Goal: Transaction & Acquisition: Purchase product/service

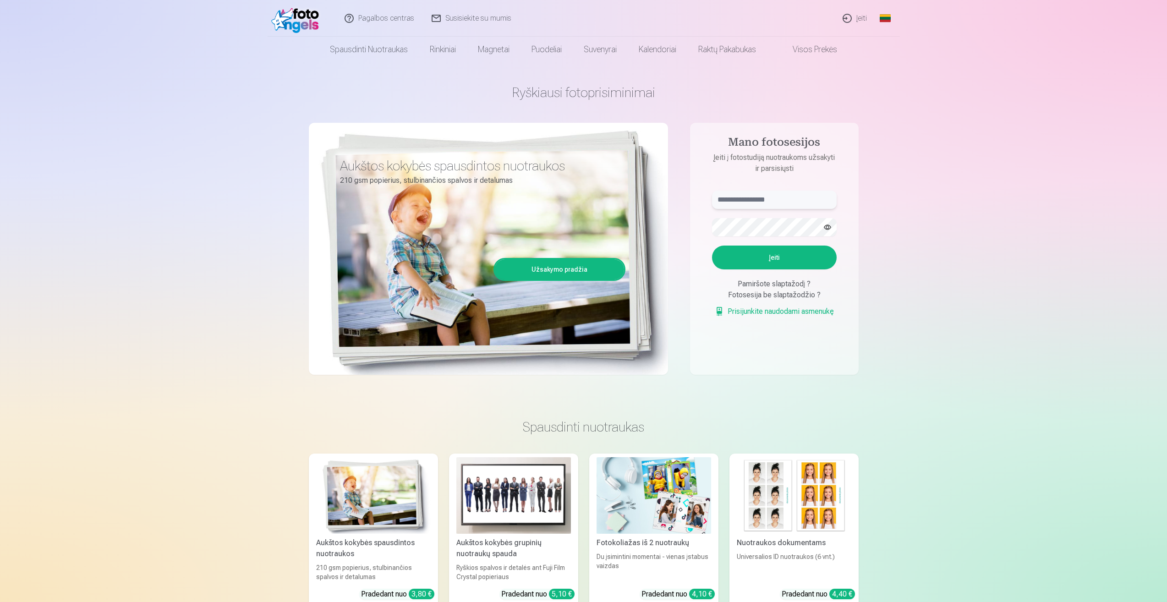
click at [774, 204] on input "text" at bounding box center [774, 200] width 125 height 18
type input "**********"
click at [777, 258] on button "Įeiti" at bounding box center [774, 258] width 125 height 24
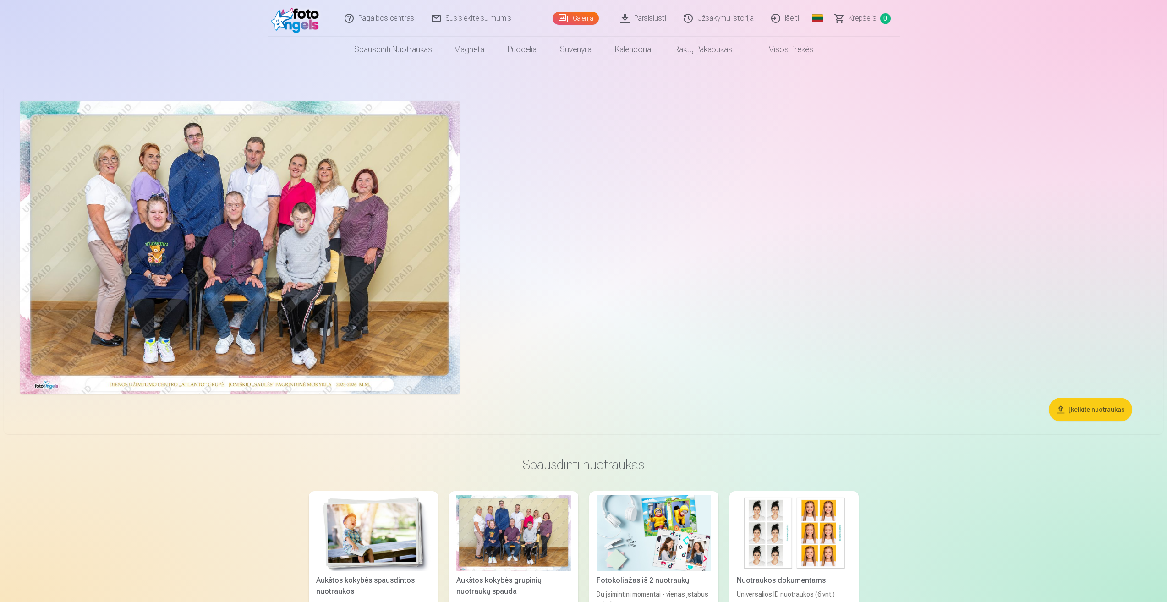
click at [154, 224] on img at bounding box center [239, 247] width 439 height 293
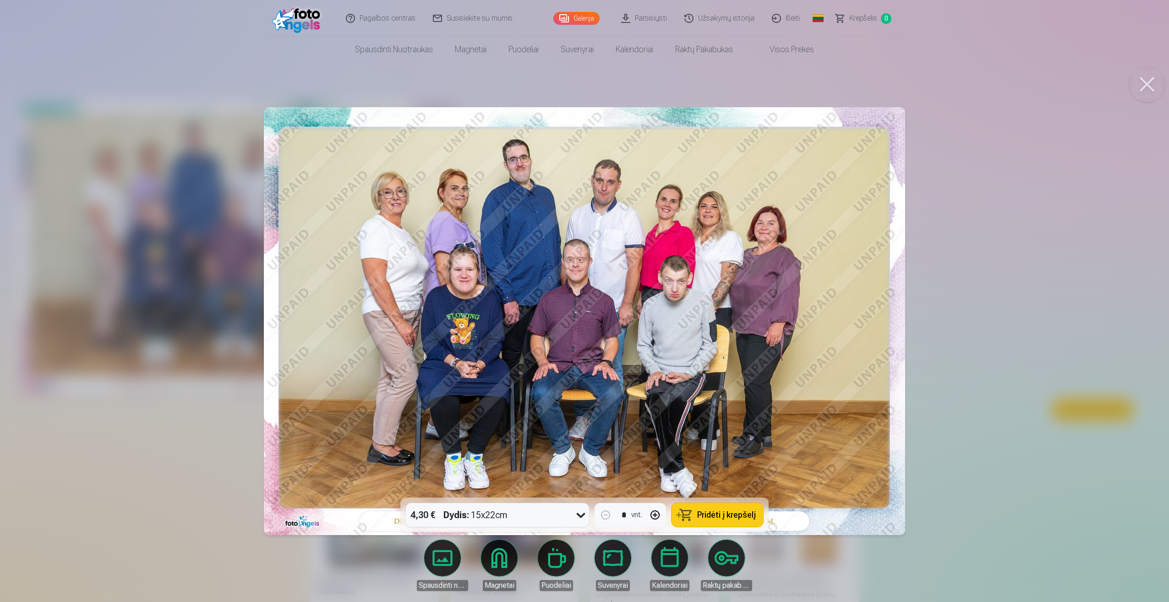
click at [1144, 93] on button at bounding box center [1147, 84] width 37 height 37
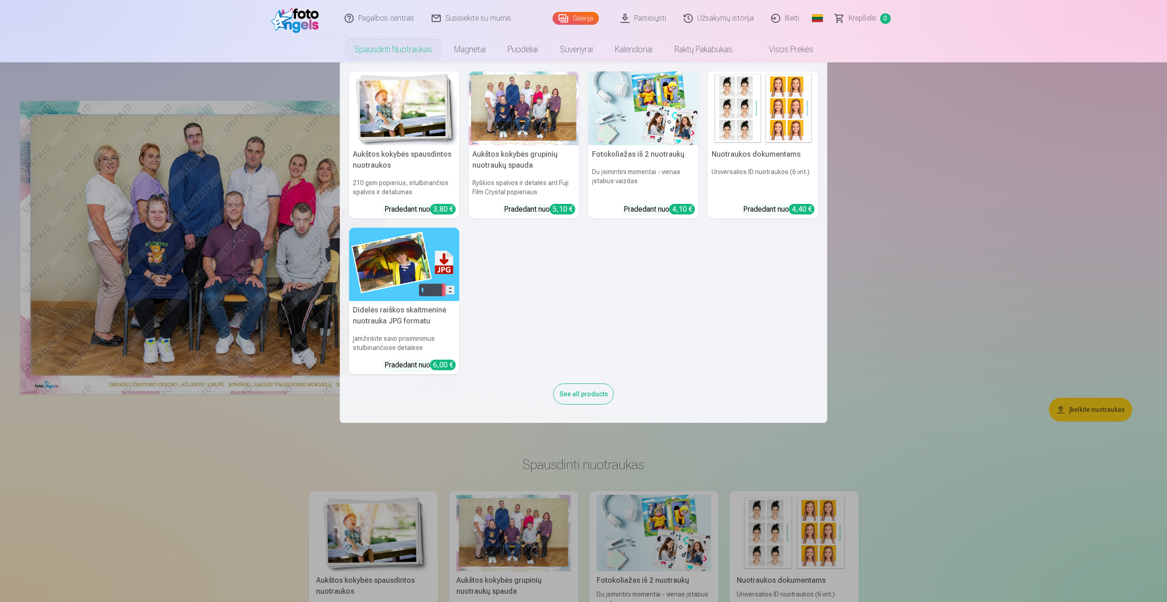
click at [515, 176] on h6 "Ryškios spalvos ir detalės ant Fuji Film Crystal popieriaus" at bounding box center [524, 188] width 110 height 26
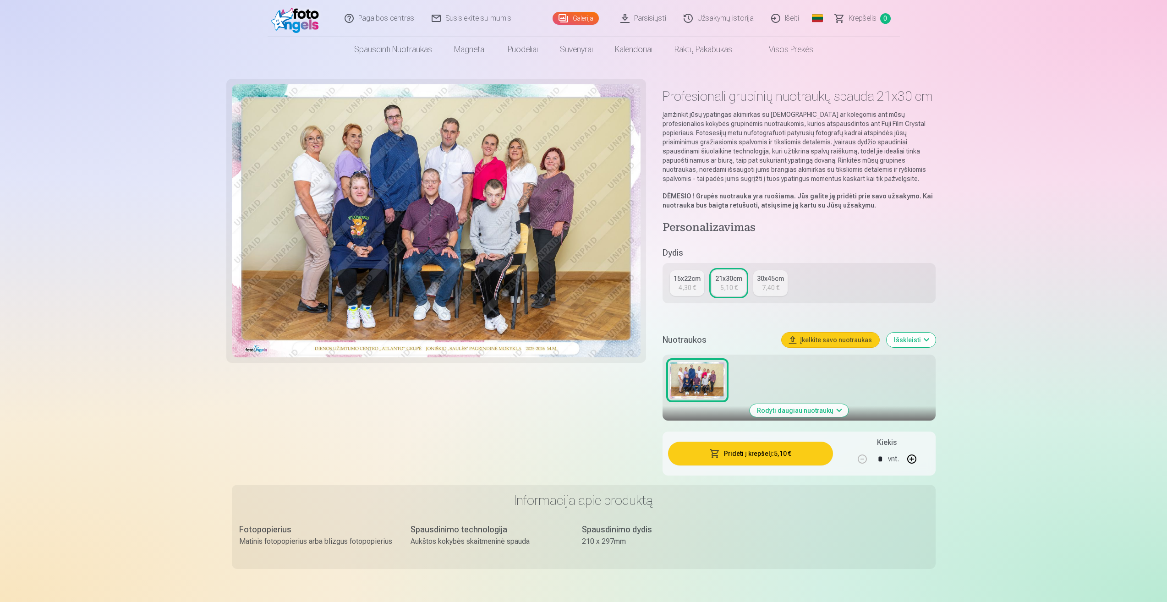
click at [687, 285] on div "4,30 €" at bounding box center [687, 287] width 17 height 9
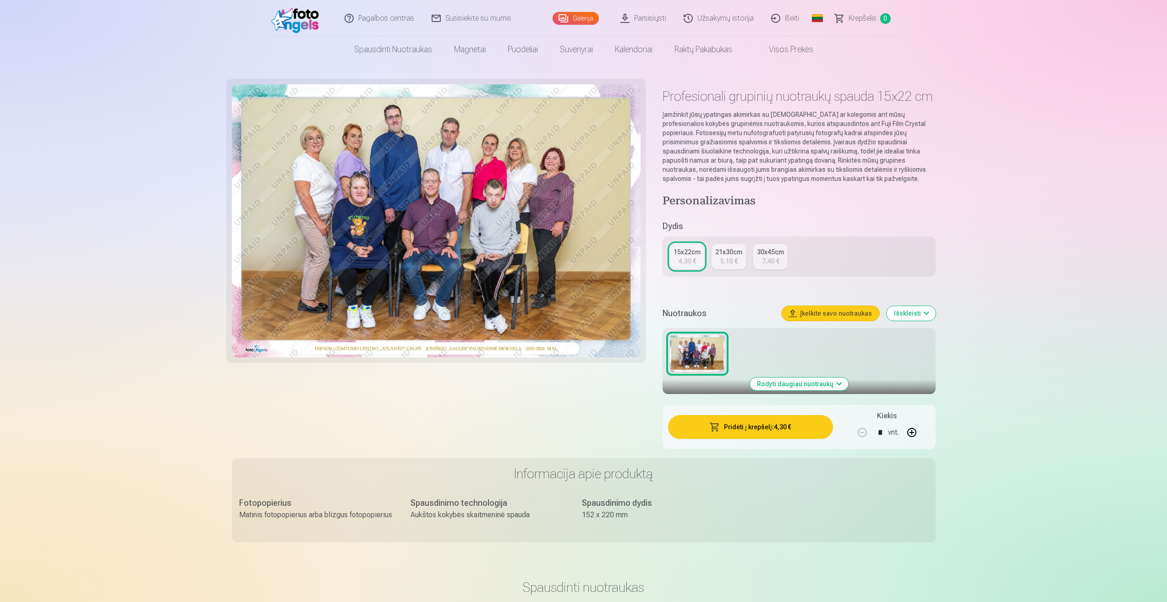
click at [729, 264] on div "5,10 €" at bounding box center [728, 261] width 17 height 9
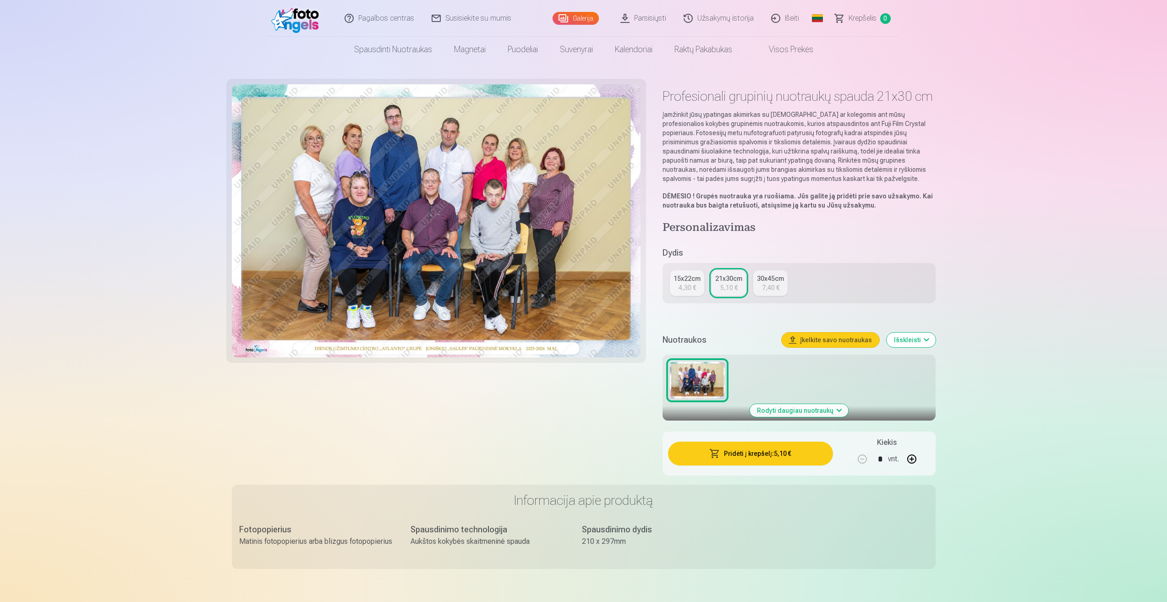
click at [761, 292] on link "30x45cm 7,40 €" at bounding box center [770, 283] width 34 height 26
click at [676, 288] on link "15x22cm 4,30 €" at bounding box center [687, 283] width 34 height 26
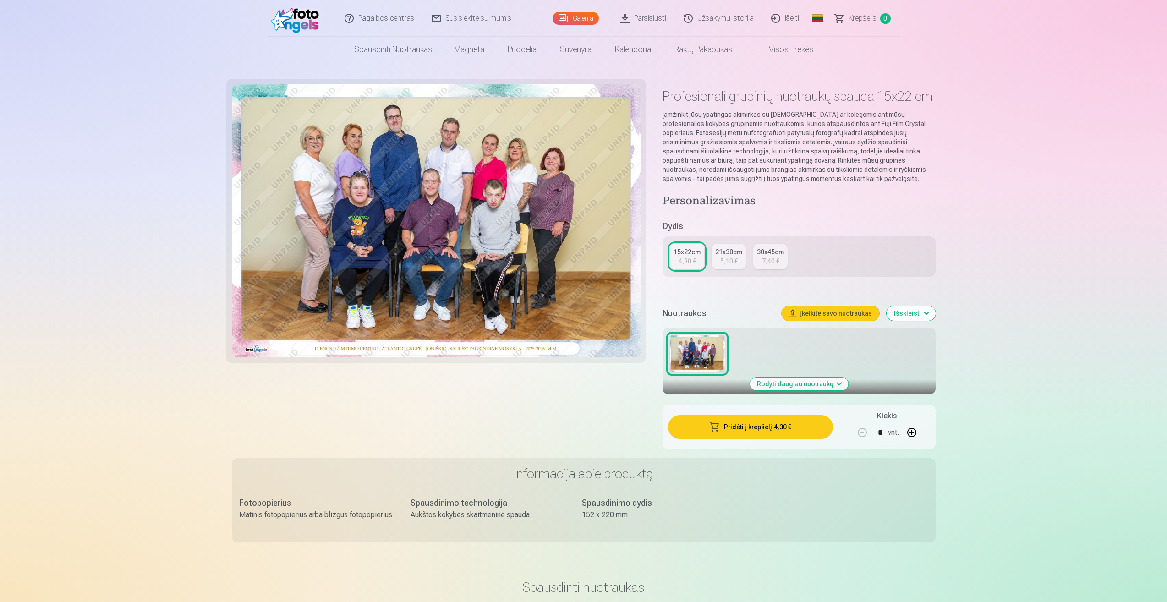
click at [783, 49] on link "Visos prekės" at bounding box center [783, 50] width 81 height 26
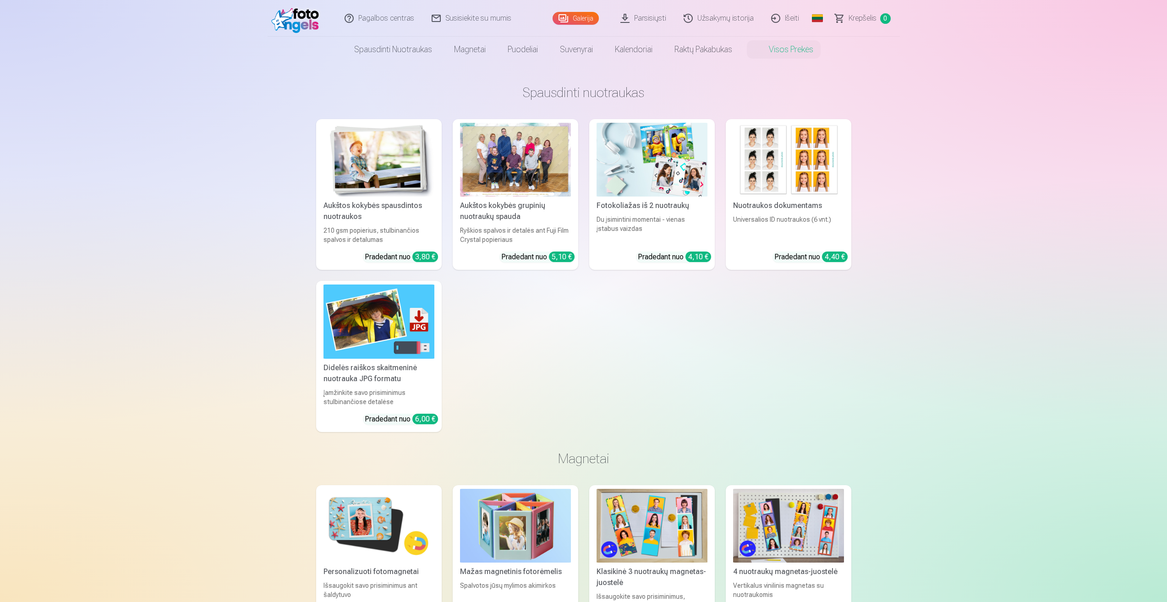
click at [588, 16] on link "Galerija" at bounding box center [576, 18] width 46 height 13
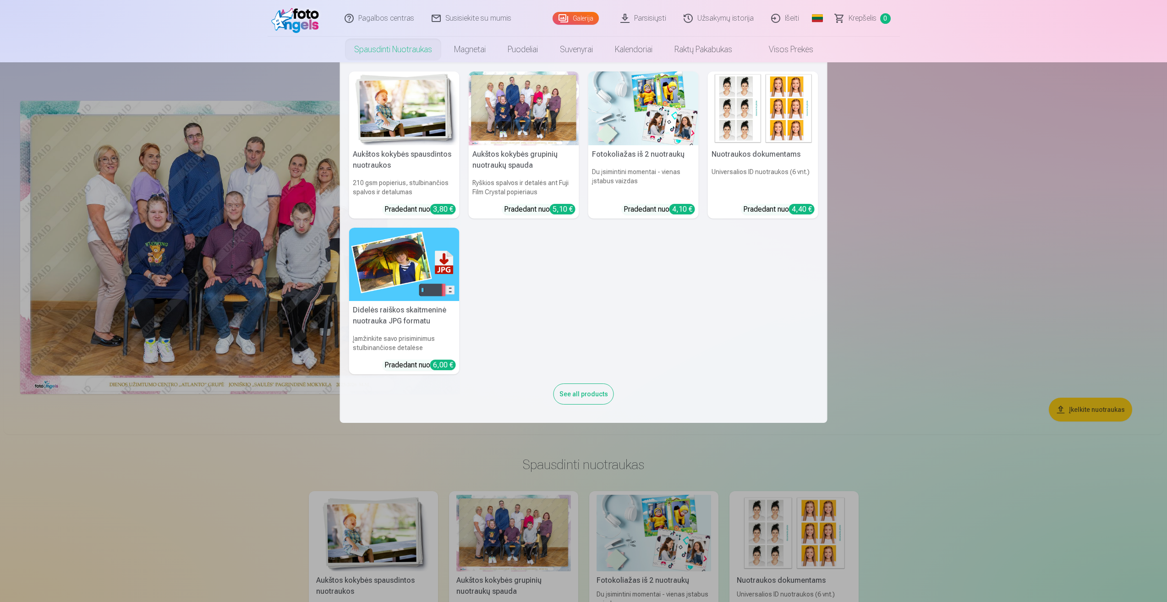
click at [499, 185] on h6 "Ryškios spalvos ir detalės ant Fuji Film Crystal popieriaus" at bounding box center [524, 188] width 110 height 26
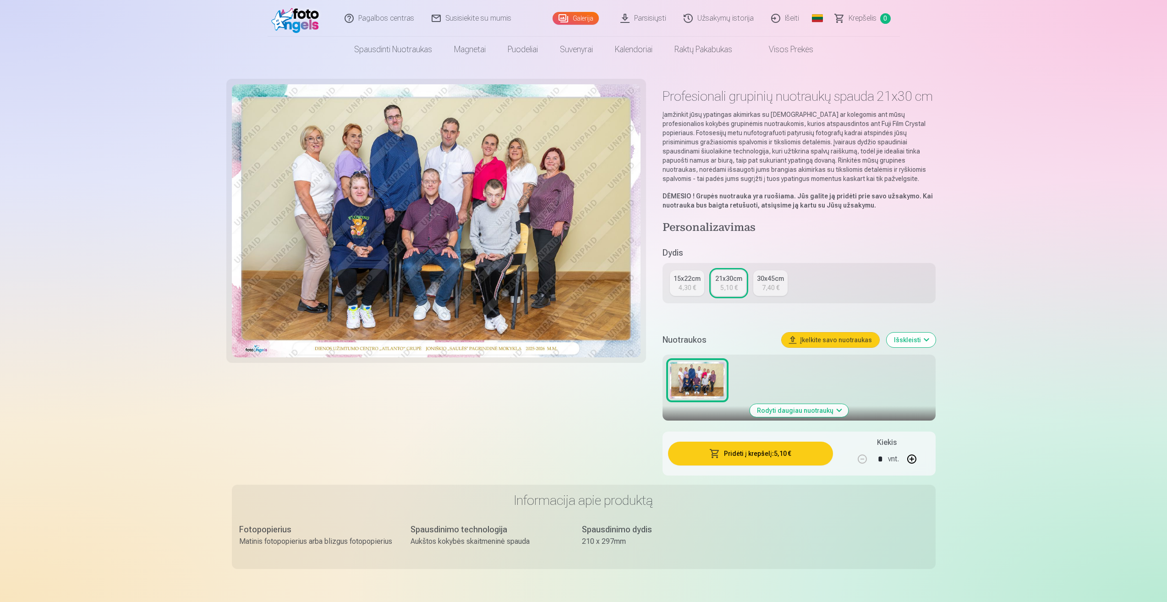
click at [691, 287] on div "4,30 €" at bounding box center [687, 287] width 17 height 9
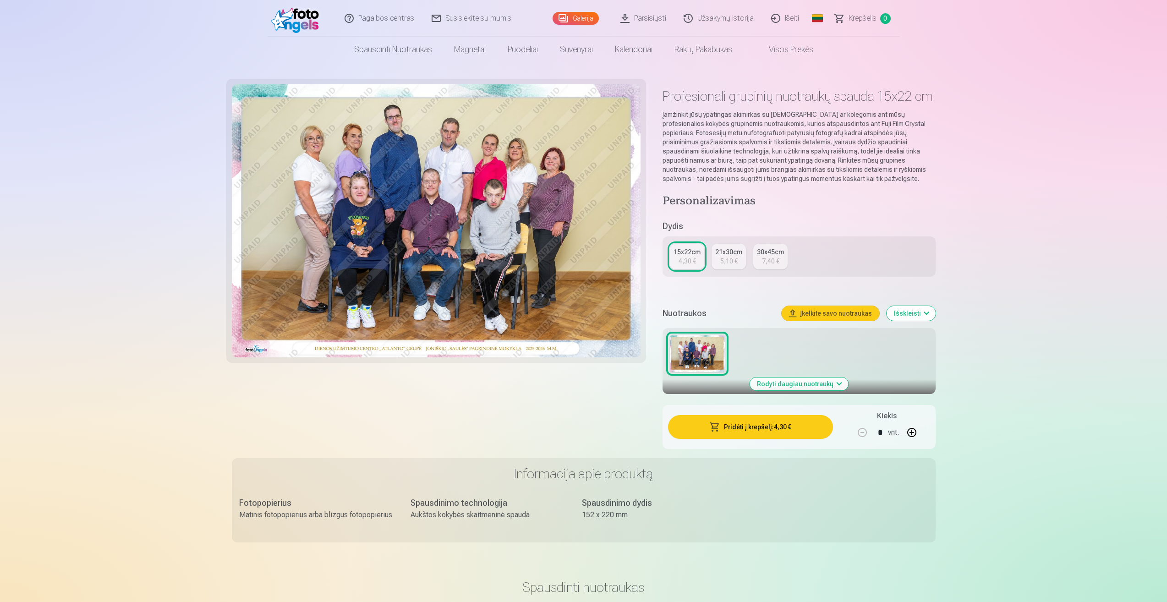
click at [787, 381] on button "Rodyti daugiau nuotraukų" at bounding box center [799, 384] width 99 height 13
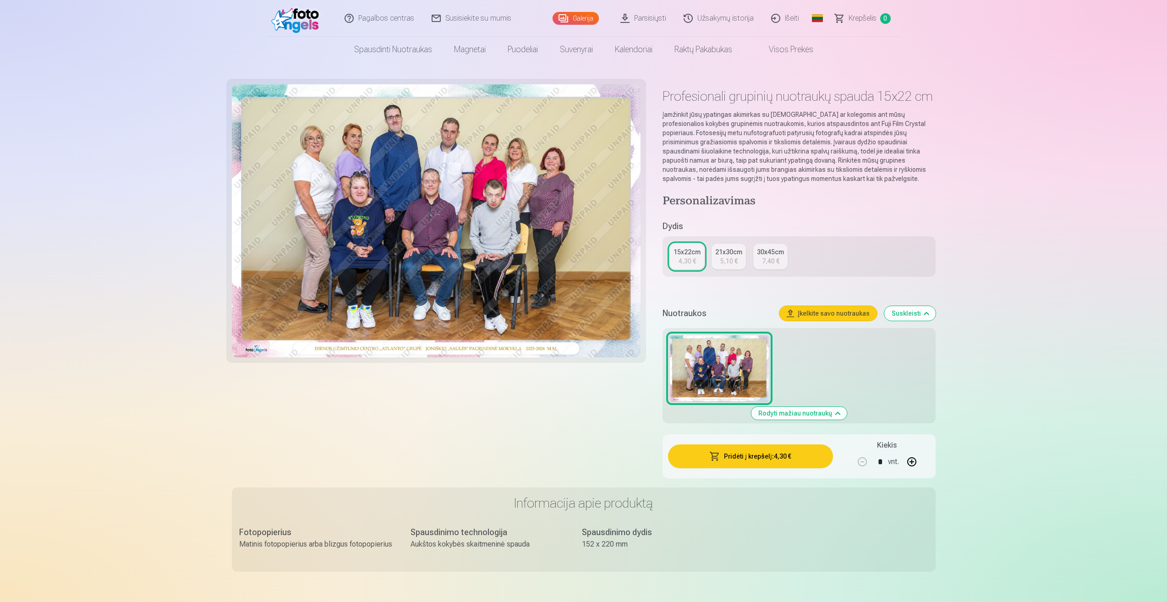
click at [809, 413] on button "Rodyti mažiau nuotraukų" at bounding box center [799, 413] width 96 height 13
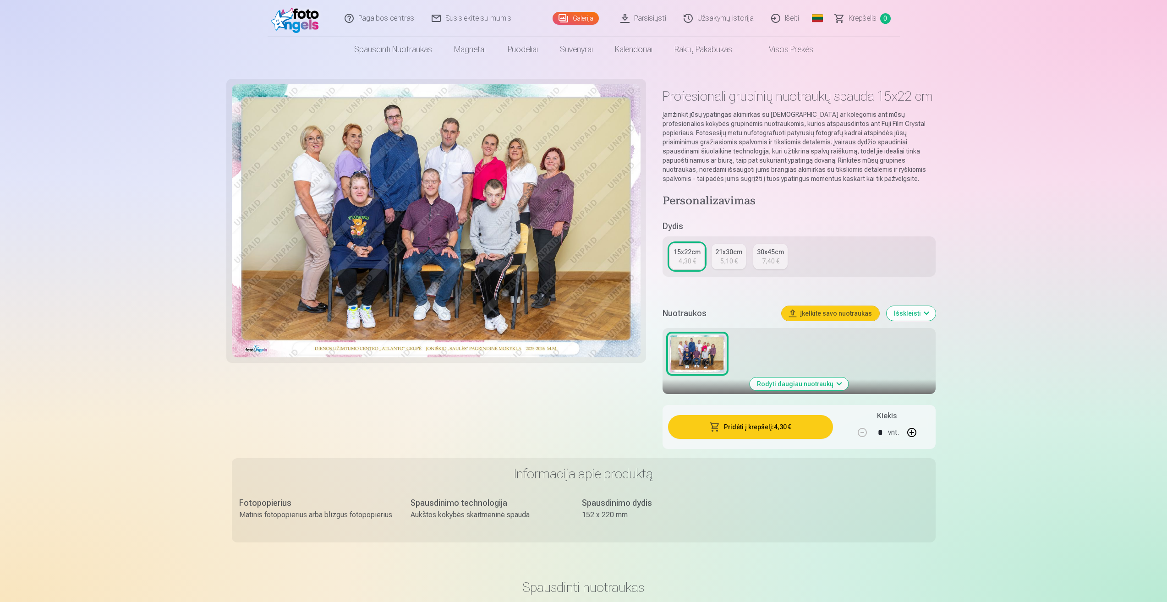
click at [782, 53] on link "Visos prekės" at bounding box center [783, 50] width 81 height 26
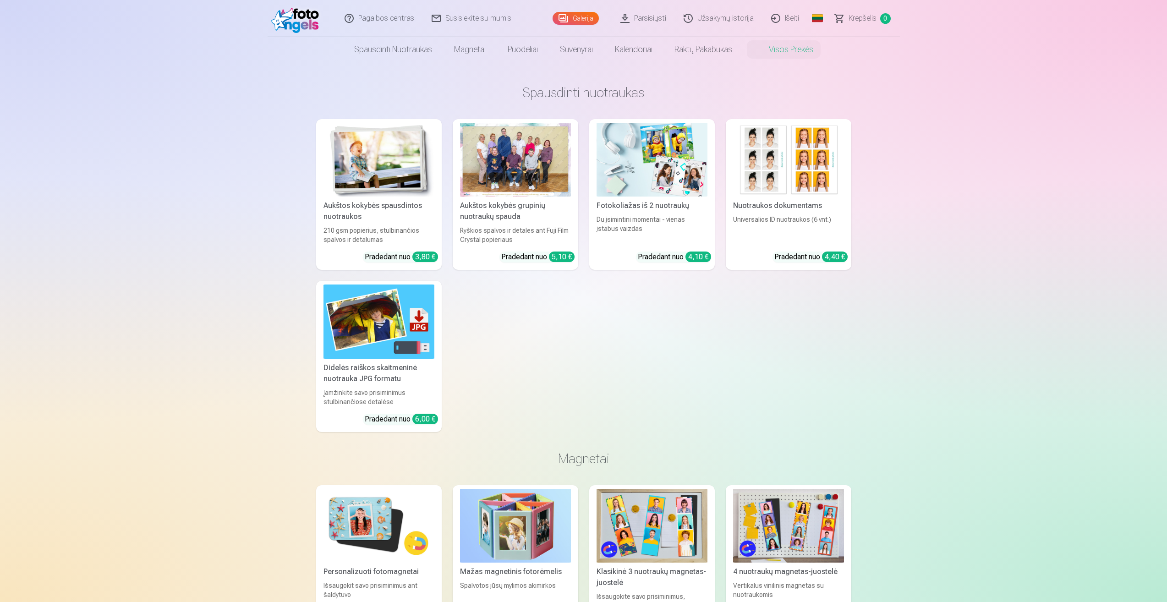
click at [789, 196] on img at bounding box center [788, 160] width 111 height 74
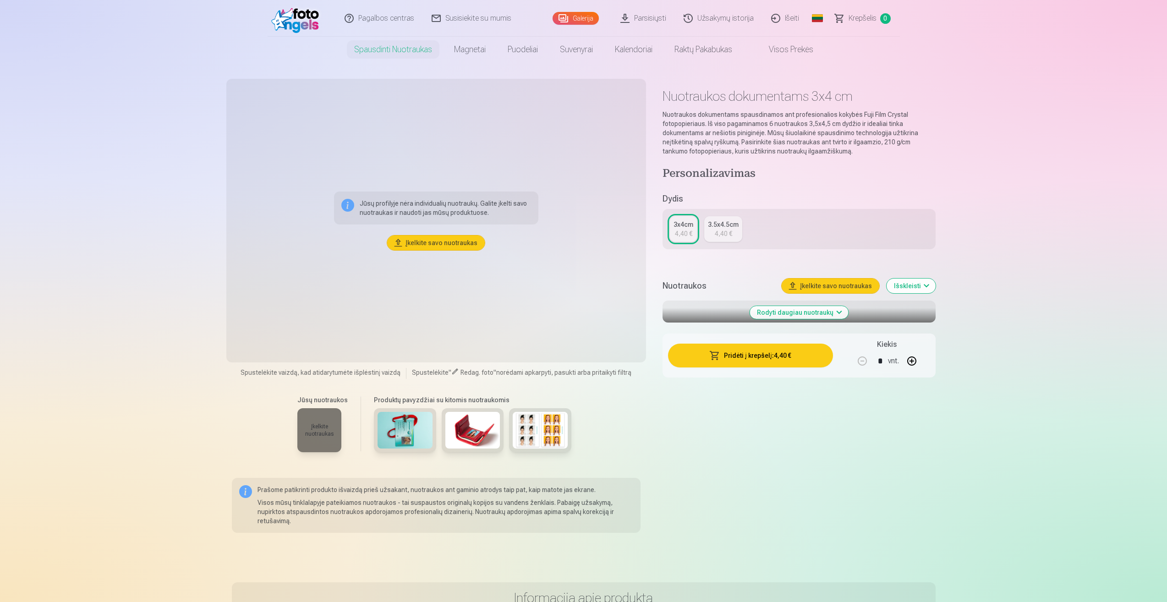
click at [592, 20] on link "Galerija" at bounding box center [576, 18] width 46 height 13
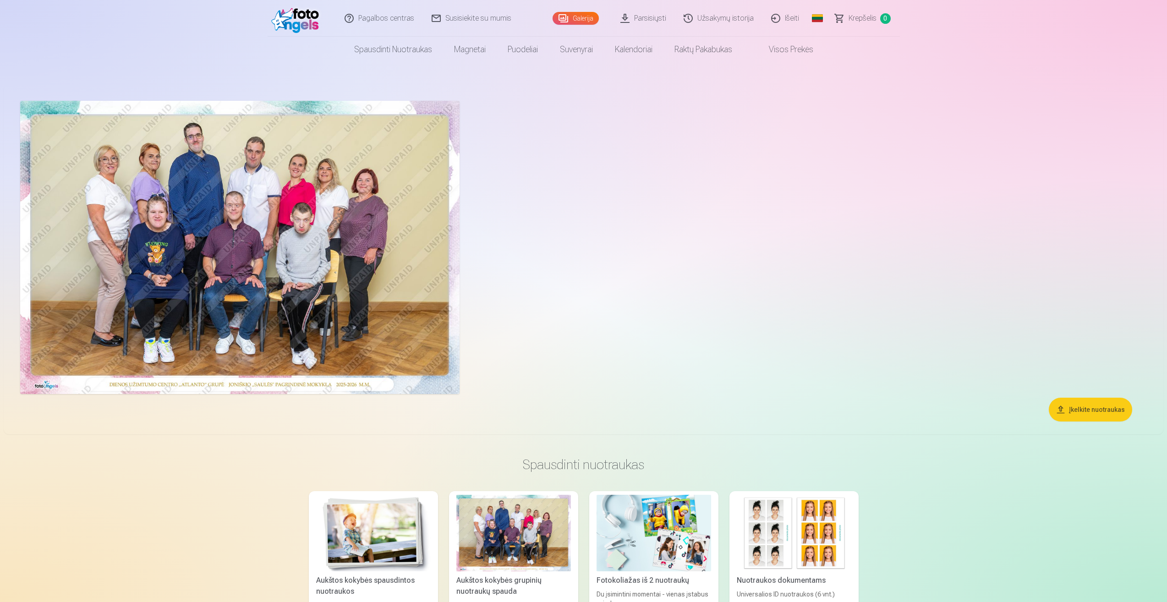
click at [642, 18] on link "Parsisiųsti" at bounding box center [643, 18] width 63 height 37
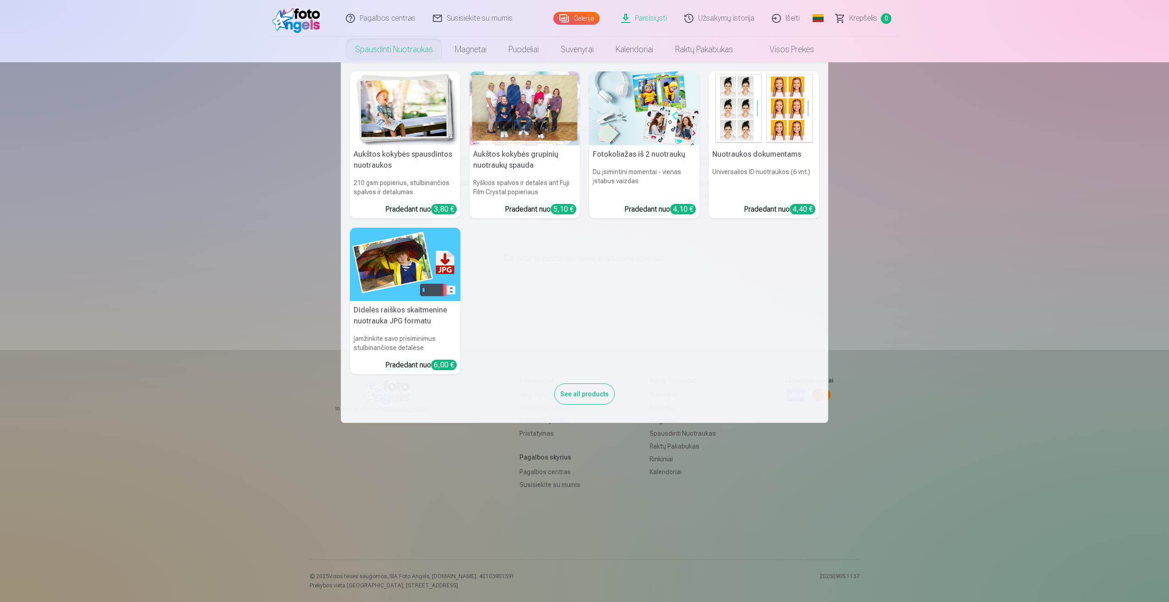
click at [429, 51] on link "Spausdinti nuotraukas" at bounding box center [394, 50] width 100 height 26
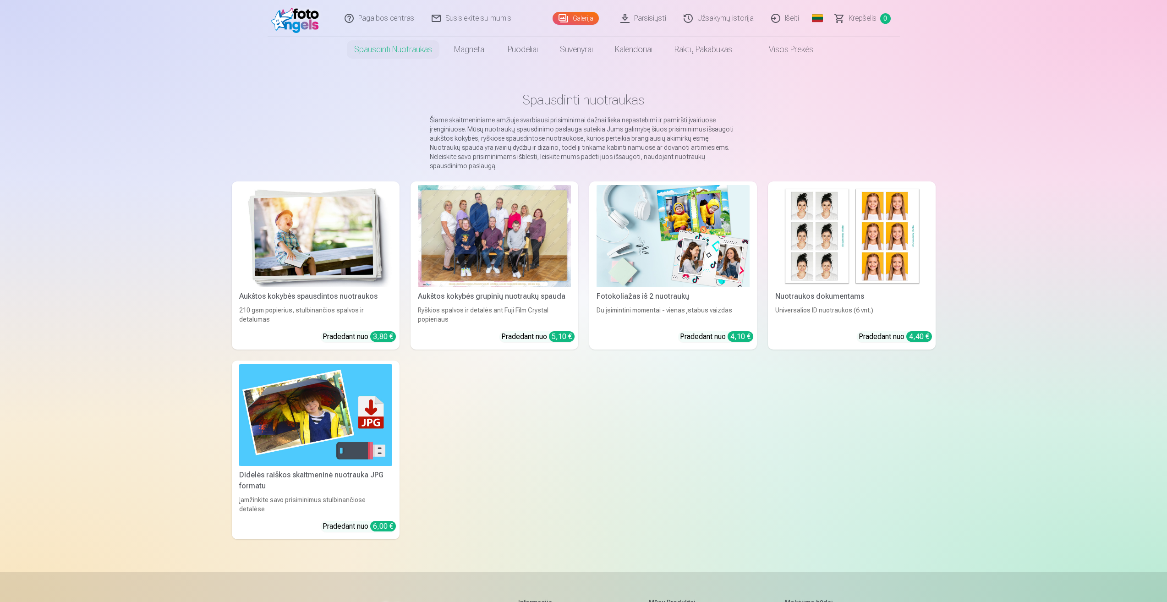
click at [514, 277] on div at bounding box center [494, 236] width 153 height 102
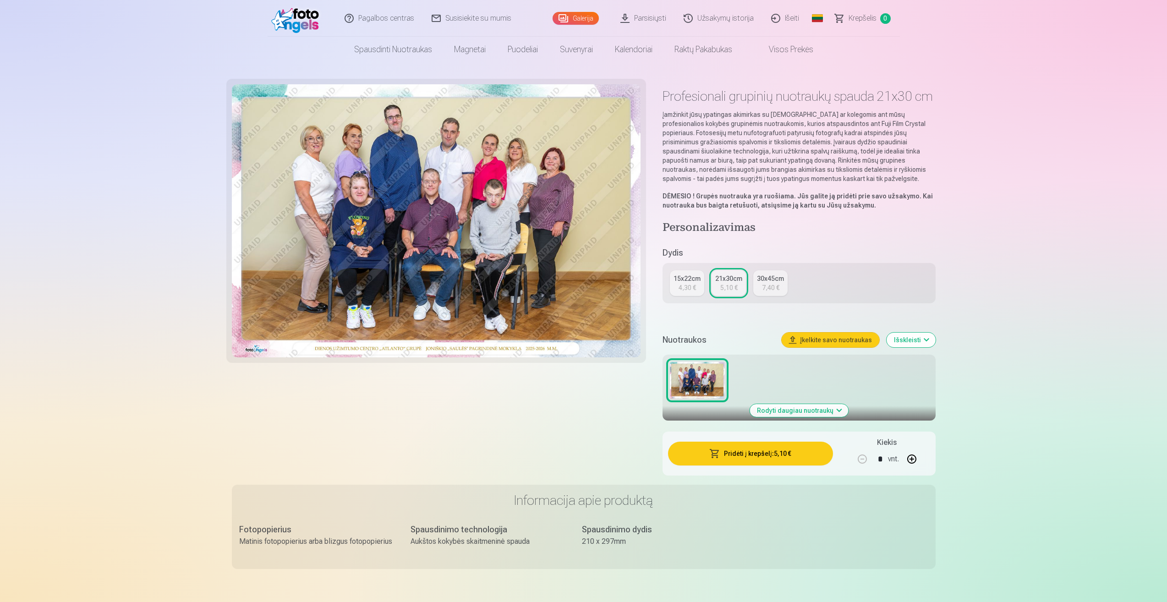
click at [785, 51] on link "Visos prekės" at bounding box center [783, 50] width 81 height 26
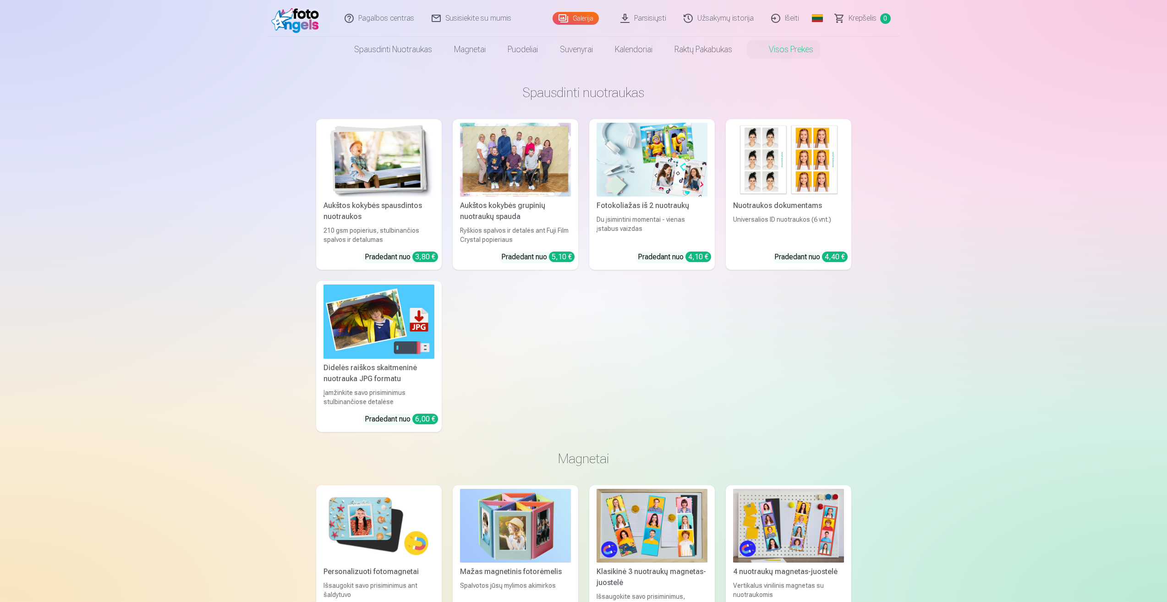
click at [543, 189] on div at bounding box center [515, 160] width 111 height 74
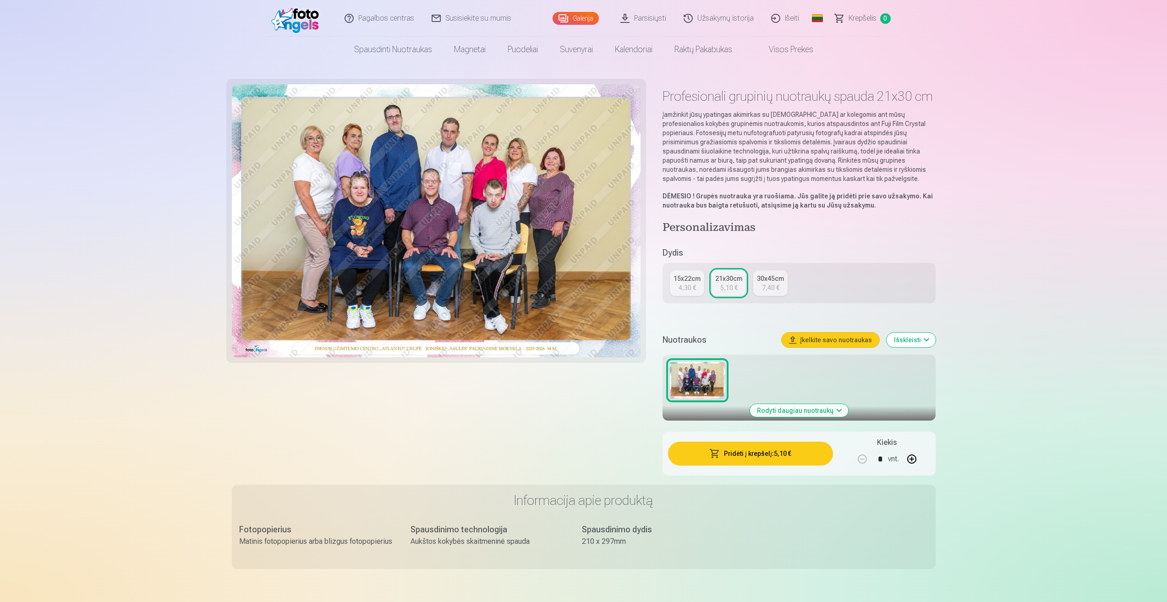
click at [650, 224] on div "Profesionali grupinių nuotraukų spauda 21x30 cm Įamžinkit jūsų ypatingas akimir…" at bounding box center [584, 284] width 704 height 400
click at [334, 373] on div at bounding box center [436, 284] width 409 height 400
click at [927, 339] on button "Išskleisti" at bounding box center [911, 340] width 49 height 15
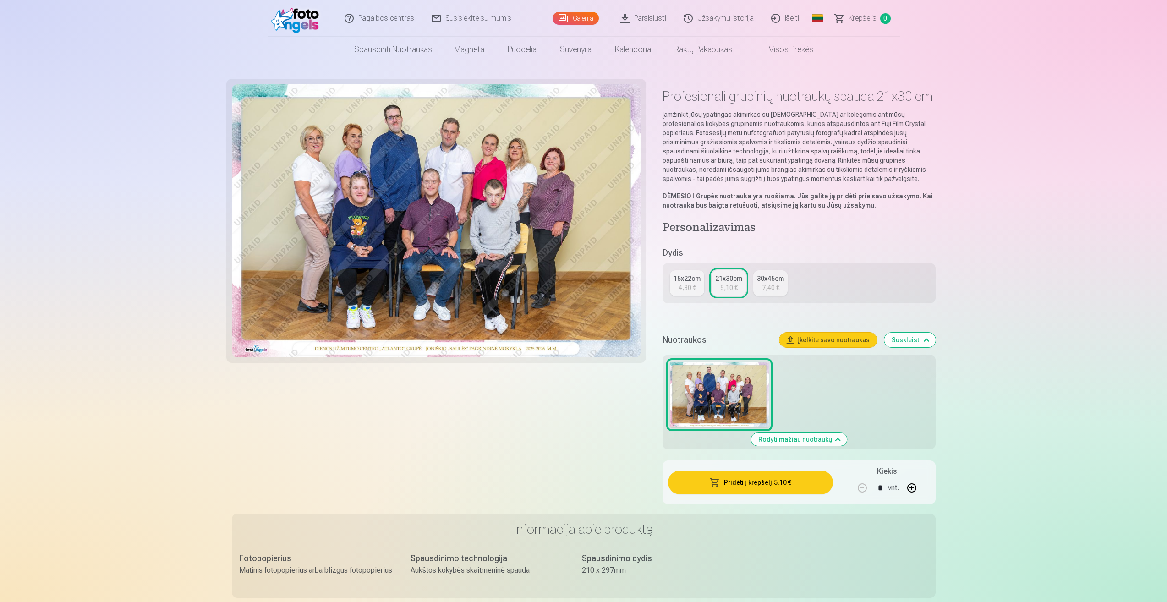
click at [927, 339] on button "Suskleisti" at bounding box center [909, 340] width 51 height 15
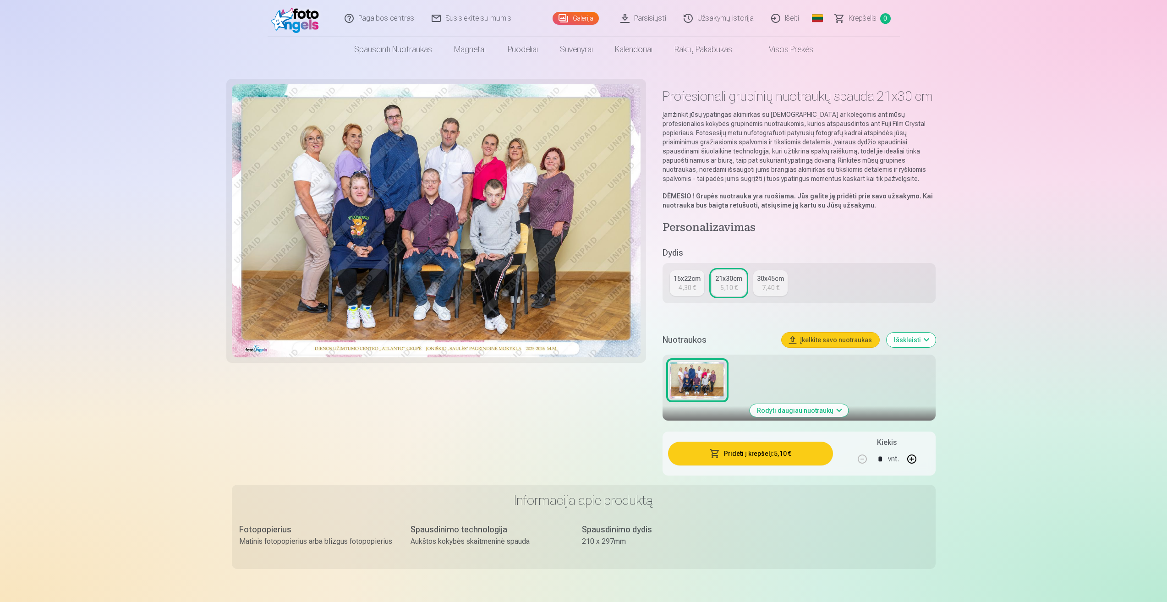
click at [386, 127] on img at bounding box center [436, 220] width 409 height 273
click at [697, 384] on img at bounding box center [697, 380] width 55 height 37
click at [762, 285] on div "7,40 €" at bounding box center [770, 287] width 17 height 9
click at [519, 250] on img at bounding box center [436, 220] width 409 height 273
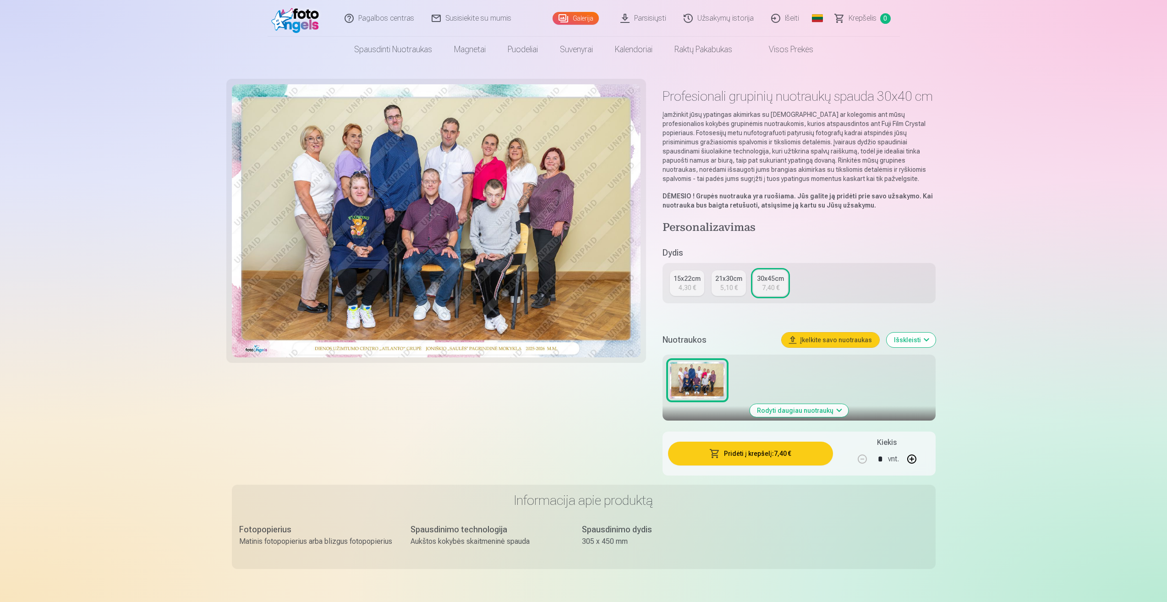
click at [519, 250] on img at bounding box center [436, 220] width 409 height 273
click at [700, 281] on div "15x22cm" at bounding box center [687, 278] width 27 height 9
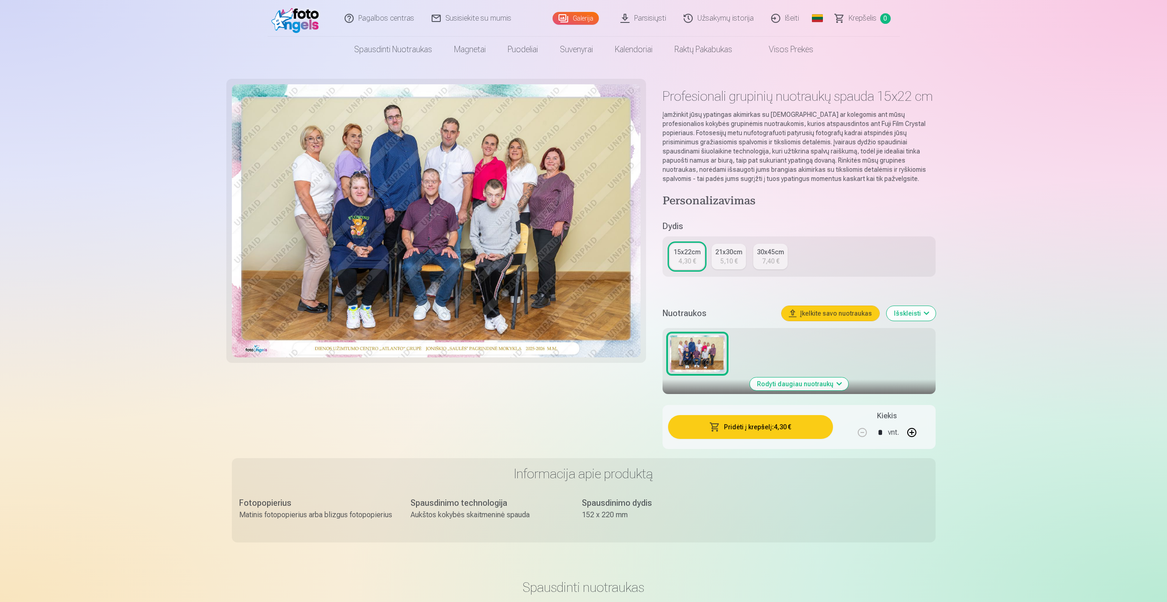
click at [768, 430] on button "Pridėti į krepšelį : 4,30 €" at bounding box center [750, 427] width 165 height 24
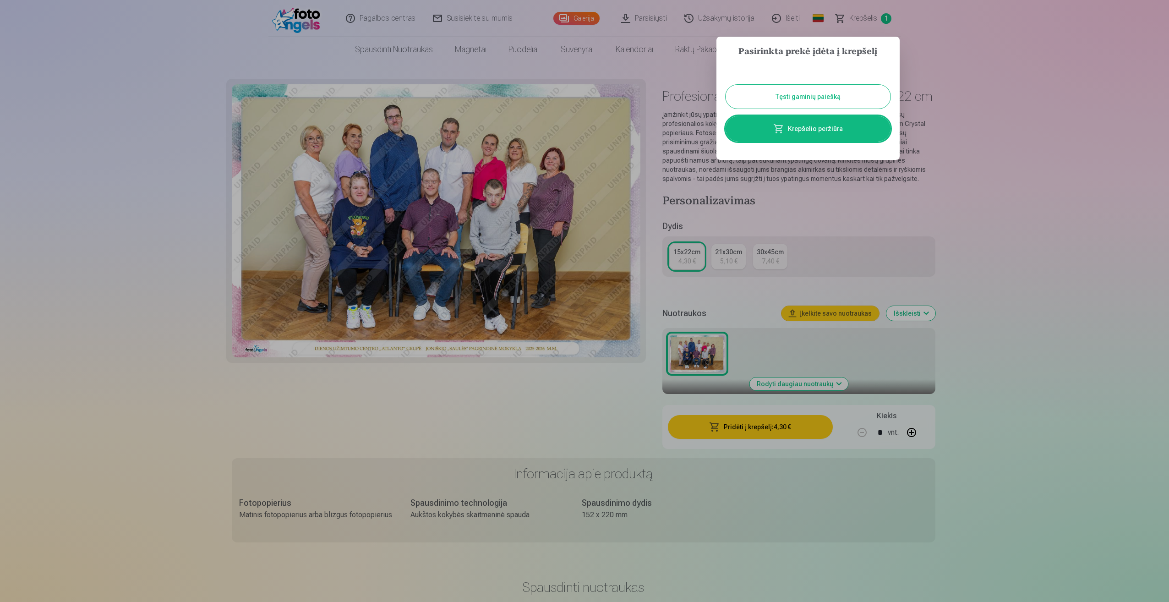
click at [827, 126] on link "Krepšelio peržiūra" at bounding box center [808, 129] width 165 height 26
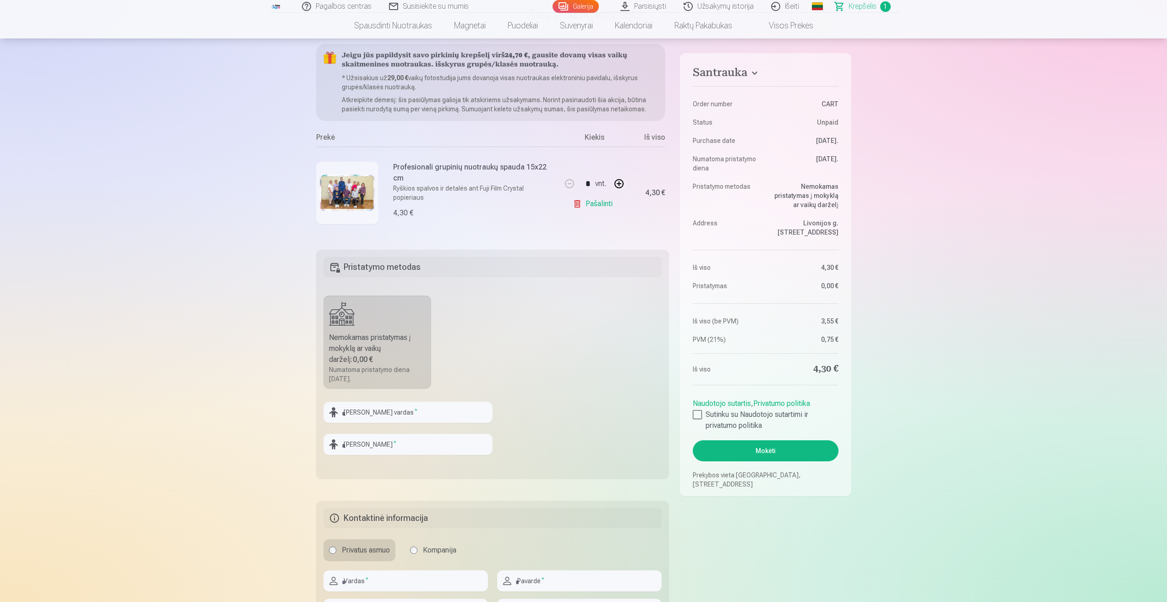
scroll to position [137, 0]
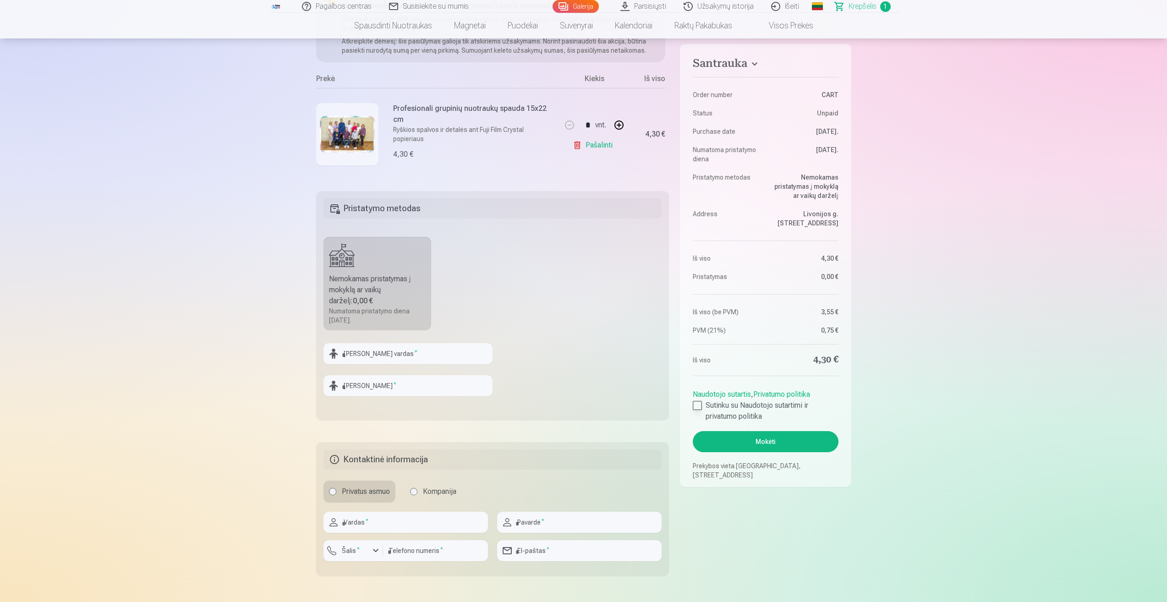
click at [697, 404] on div at bounding box center [697, 405] width 9 height 9
click at [732, 443] on button "Mokėti" at bounding box center [765, 441] width 145 height 21
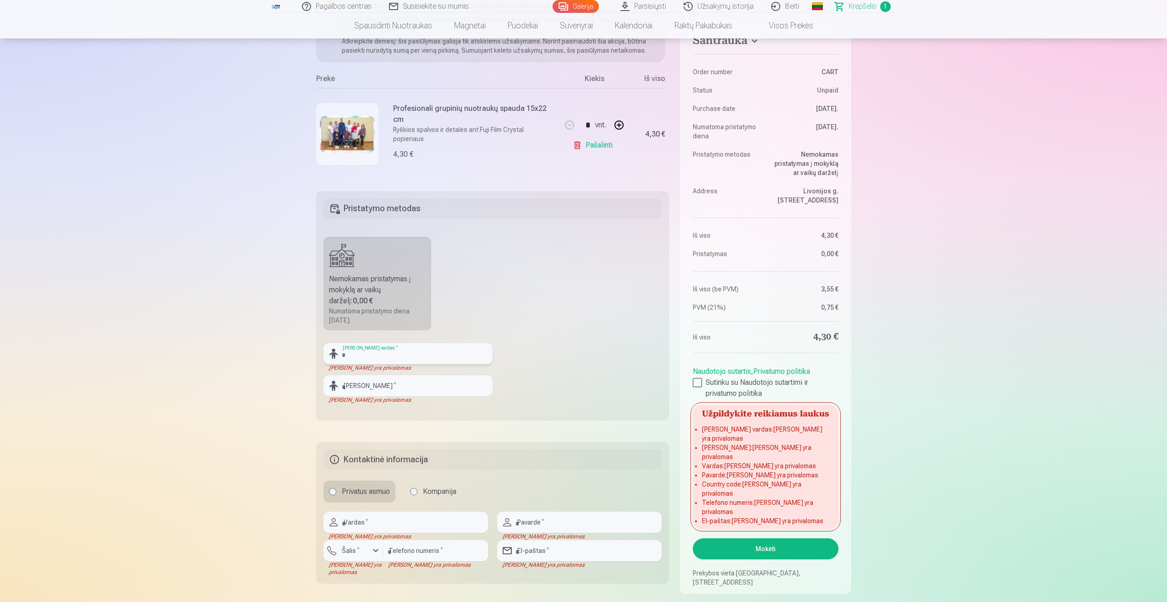
click at [390, 351] on input "text" at bounding box center [408, 353] width 169 height 21
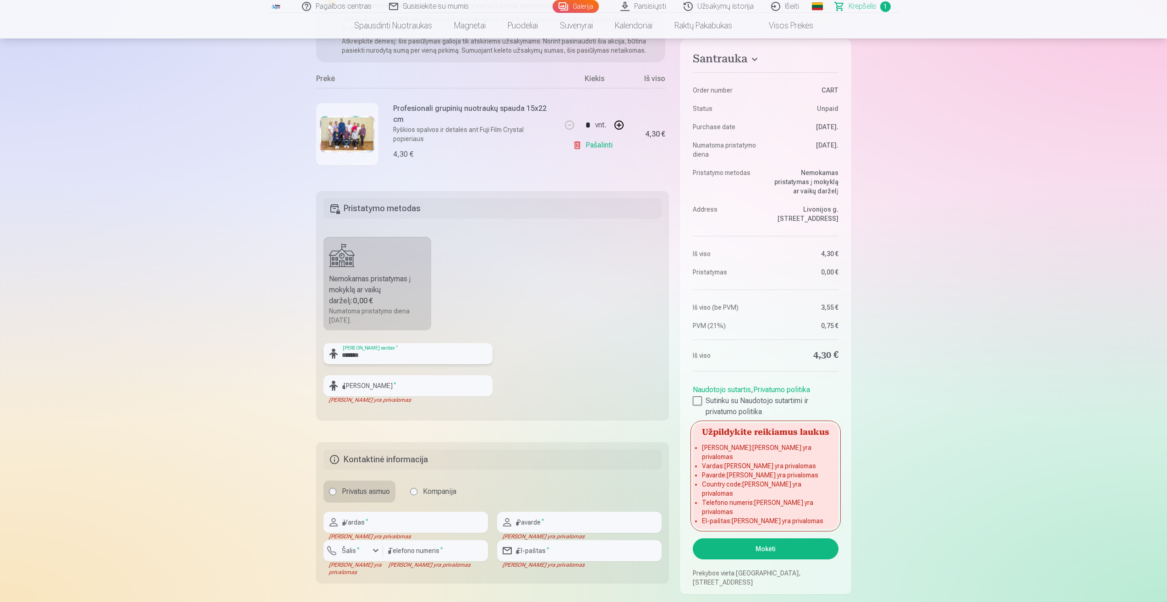
type input "*******"
click at [429, 383] on input "text" at bounding box center [408, 385] width 169 height 21
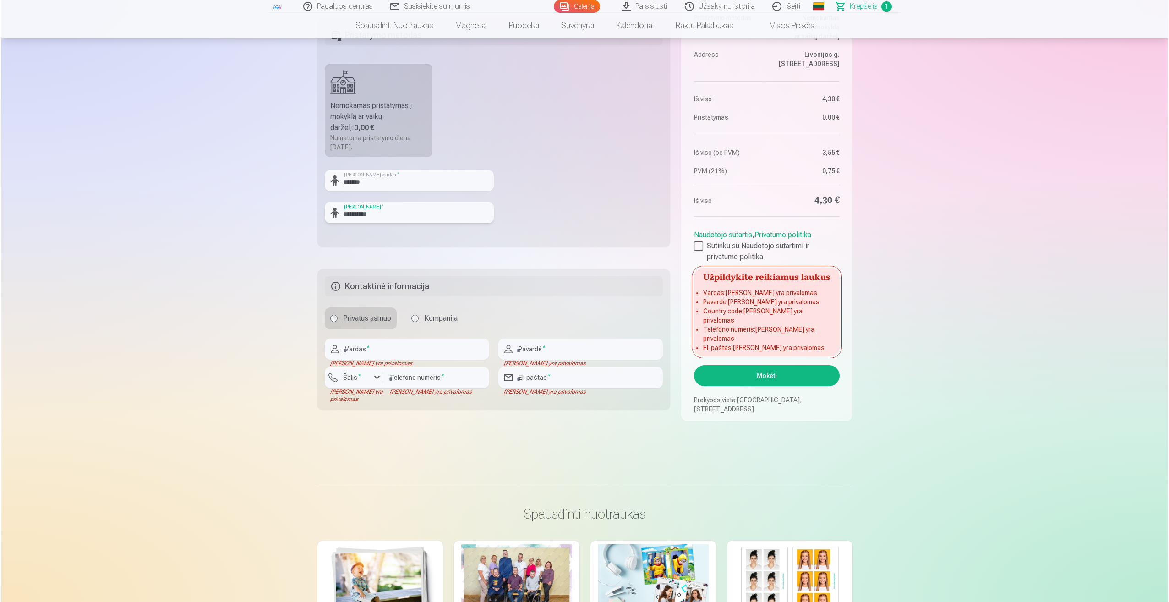
scroll to position [367, 0]
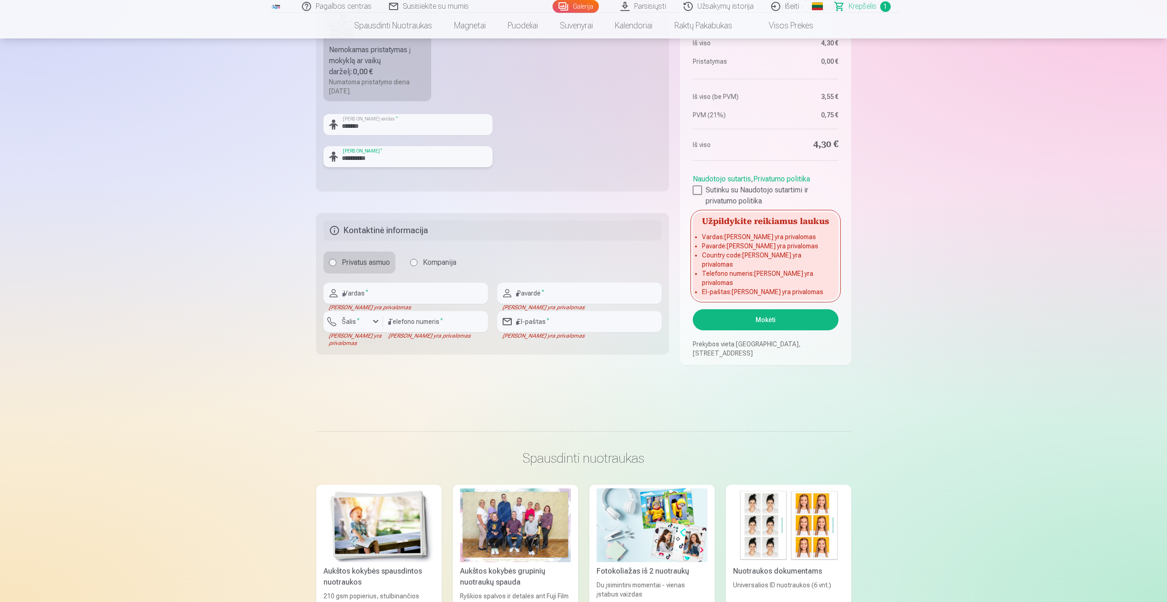
type input "**********"
click at [380, 291] on input "text" at bounding box center [406, 293] width 165 height 21
type input "*"
type input "****"
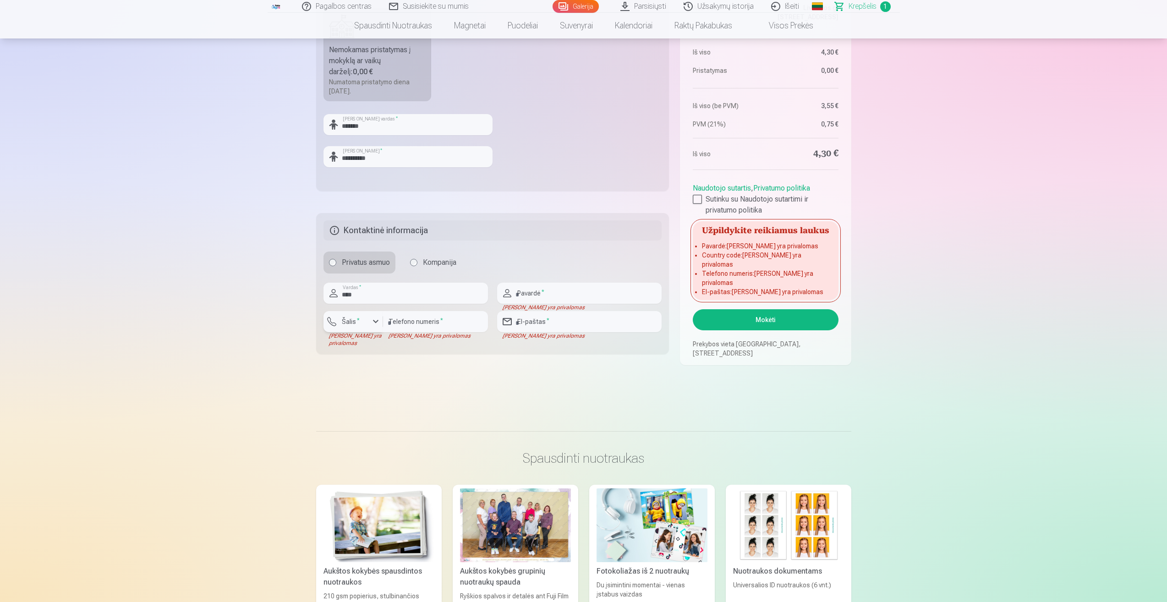
click at [380, 327] on div "button" at bounding box center [375, 321] width 11 height 11
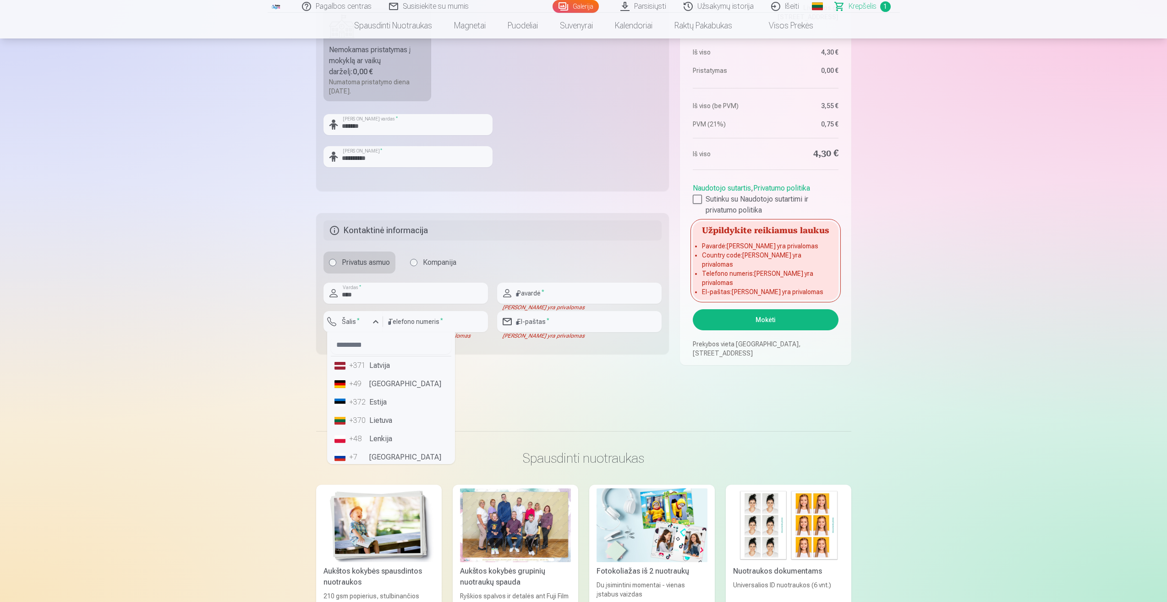
click at [364, 423] on div "+370" at bounding box center [358, 420] width 18 height 11
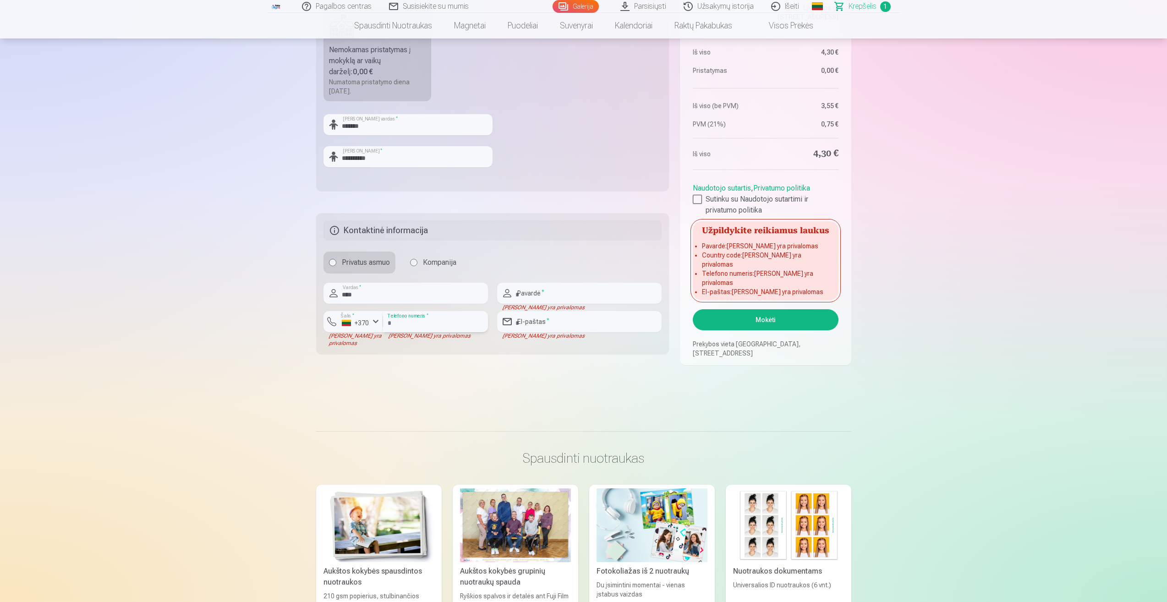
click at [444, 325] on input "number" at bounding box center [435, 321] width 105 height 21
type input "*********"
type input "**********"
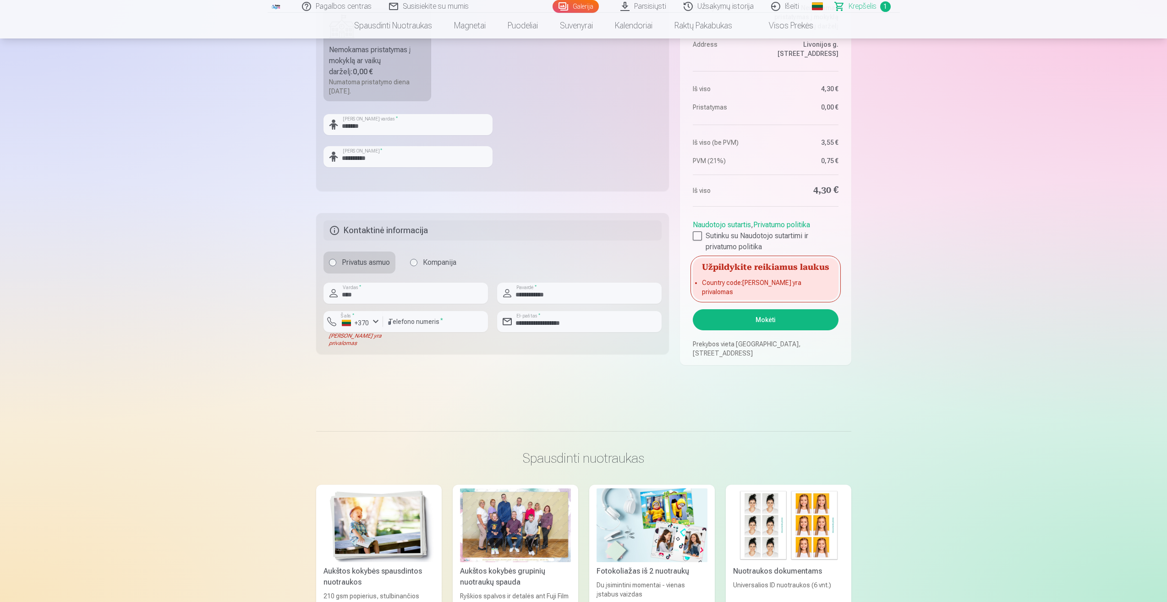
click at [592, 361] on div "Santrauka Order number CART Status Unpaid Purchase date 9.09.2025. Numatoma pri…" at bounding box center [583, 60] width 535 height 609
click at [772, 325] on button "Mokėti" at bounding box center [765, 319] width 145 height 21
